Goal: Task Accomplishment & Management: Complete application form

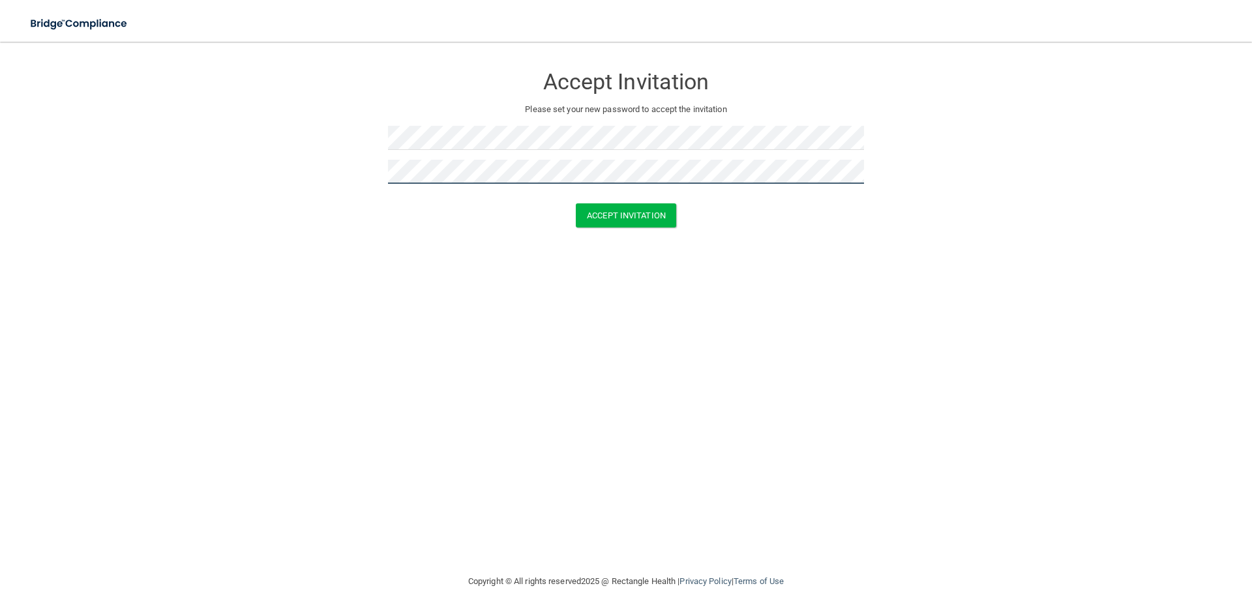
click at [576, 203] on button "Accept Invitation" at bounding box center [626, 215] width 100 height 24
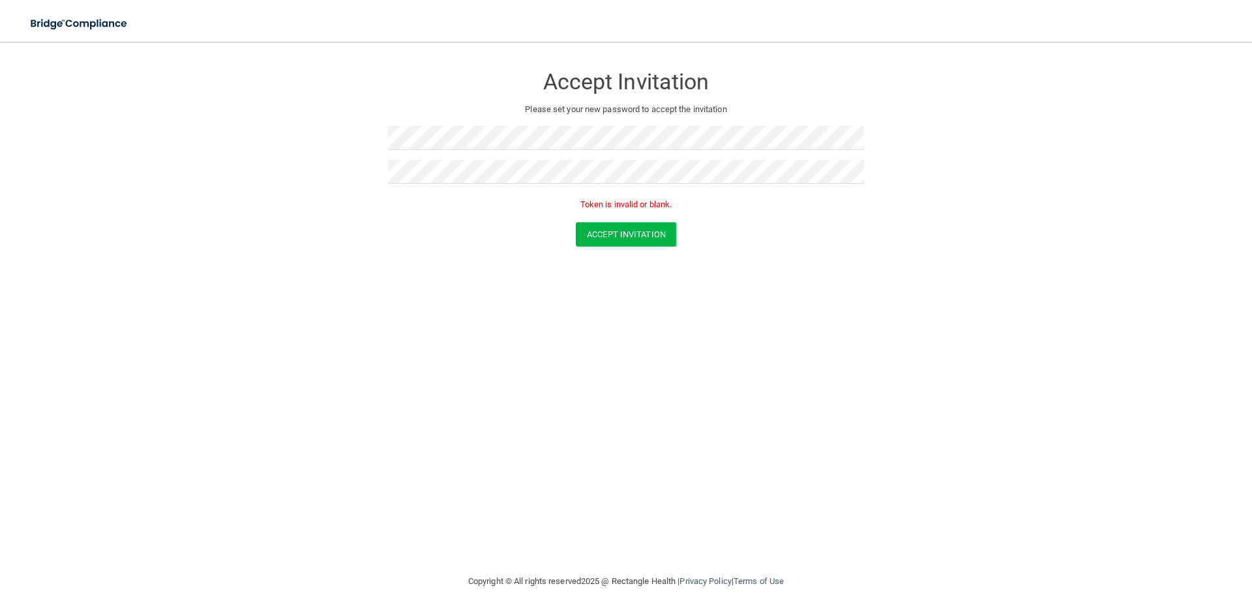
drag, startPoint x: 1021, startPoint y: 583, endPoint x: 621, endPoint y: 288, distance: 497.2
click at [1021, 582] on footer "Copyright © All rights reserved 2025 @ Rectangle Health | Privacy Policy | Term…" at bounding box center [626, 582] width 1200 height 42
click at [651, 243] on button "Accept Invitation" at bounding box center [626, 234] width 100 height 24
click at [633, 231] on button "Accept Invitation" at bounding box center [626, 234] width 100 height 24
click at [264, 164] on form "Accept Invitation Please set your new password to accept the invitation Token i…" at bounding box center [626, 158] width 1200 height 207
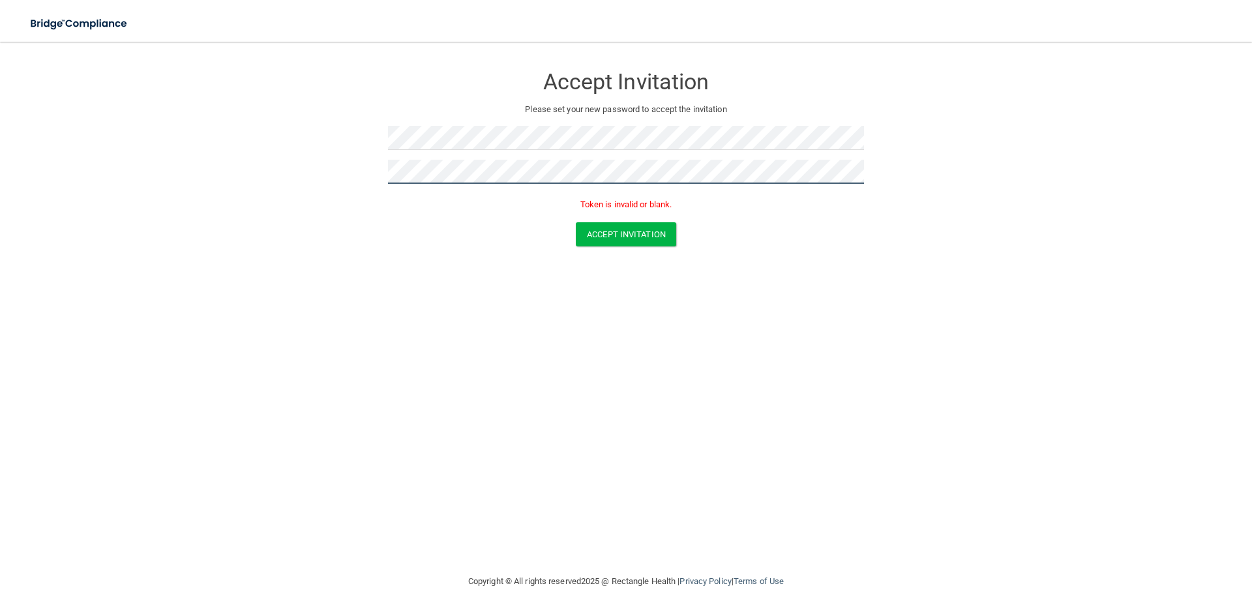
click at [576, 222] on button "Accept Invitation" at bounding box center [626, 234] width 100 height 24
click at [655, 243] on button "Accept Invitation" at bounding box center [626, 234] width 100 height 24
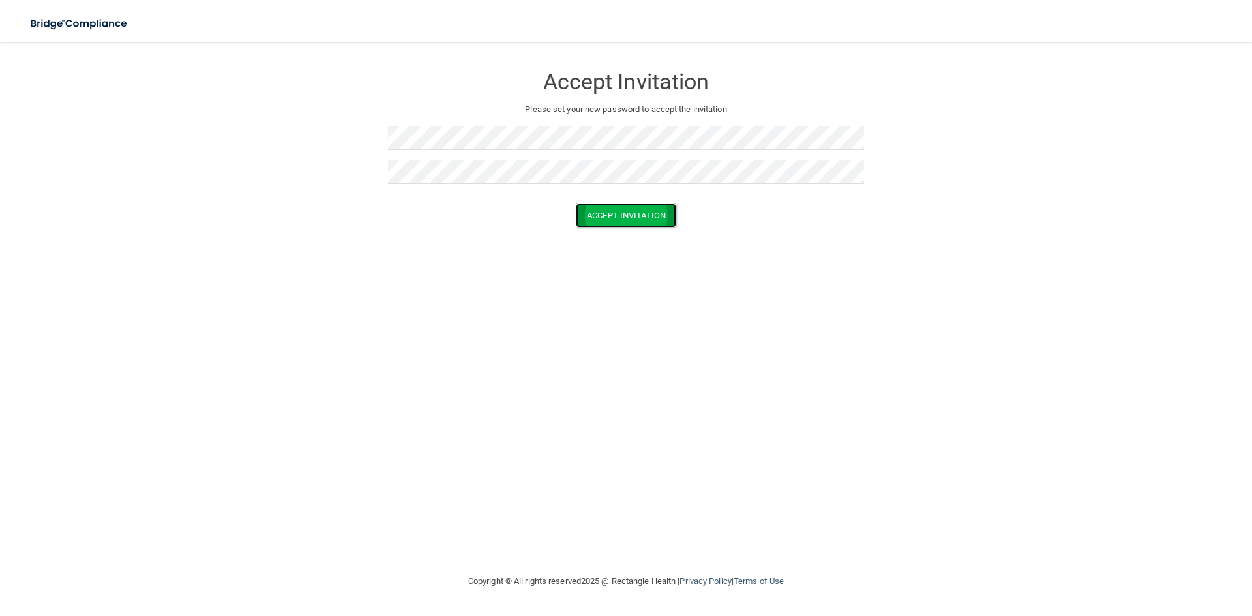
click at [661, 222] on button "Accept Invitation" at bounding box center [626, 215] width 100 height 24
click at [649, 244] on button "Accept Invitation" at bounding box center [626, 234] width 100 height 24
